Goal: Find specific page/section: Find specific page/section

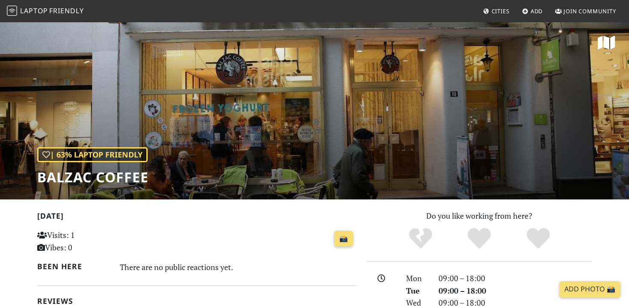
click at [494, 11] on span "Cities" at bounding box center [500, 11] width 18 height 8
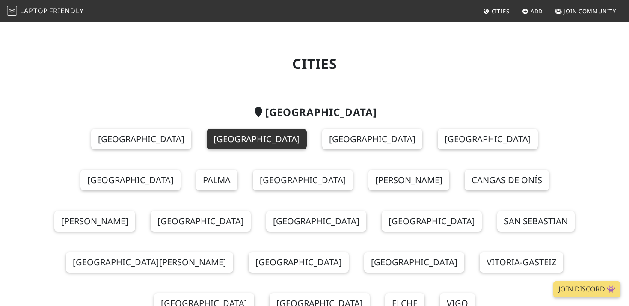
click at [207, 141] on link "Barcelona" at bounding box center [257, 139] width 100 height 21
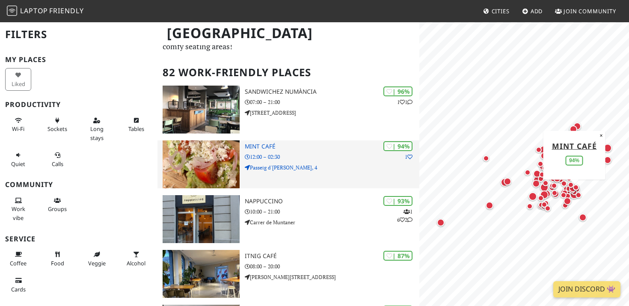
scroll to position [45, 0]
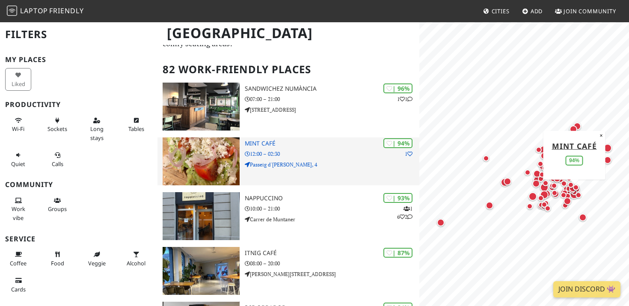
click at [269, 148] on div "| 94% 1 Mint Café 12:00 – 02:30 Passeig d'Isabel II, 4" at bounding box center [332, 161] width 174 height 48
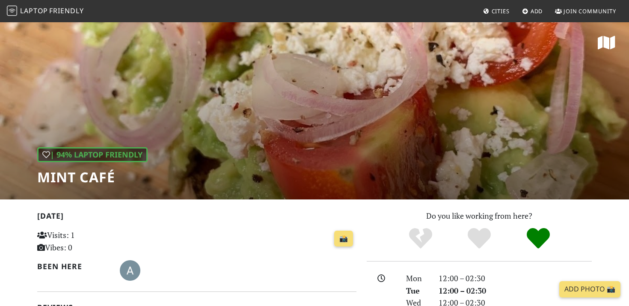
click at [83, 179] on h1 "Mint Café" at bounding box center [92, 177] width 110 height 16
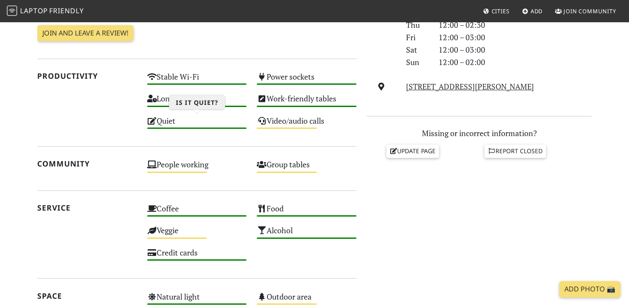
scroll to position [290, 0]
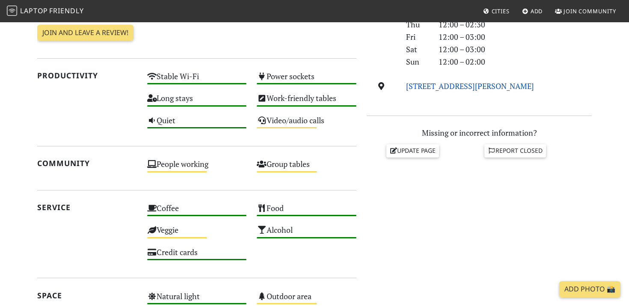
click at [534, 84] on link "Passeig d'Isabel II, 4, 08003, Barcelona" at bounding box center [470, 86] width 128 height 10
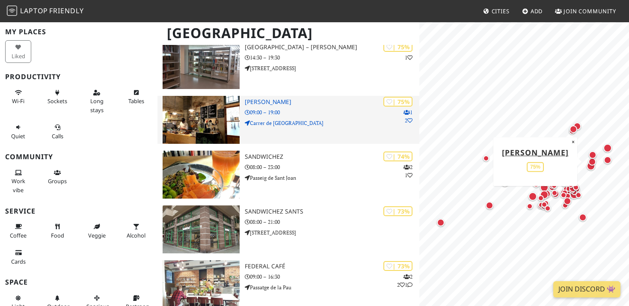
scroll to position [1251, 0]
